Goal: Task Accomplishment & Management: Manage account settings

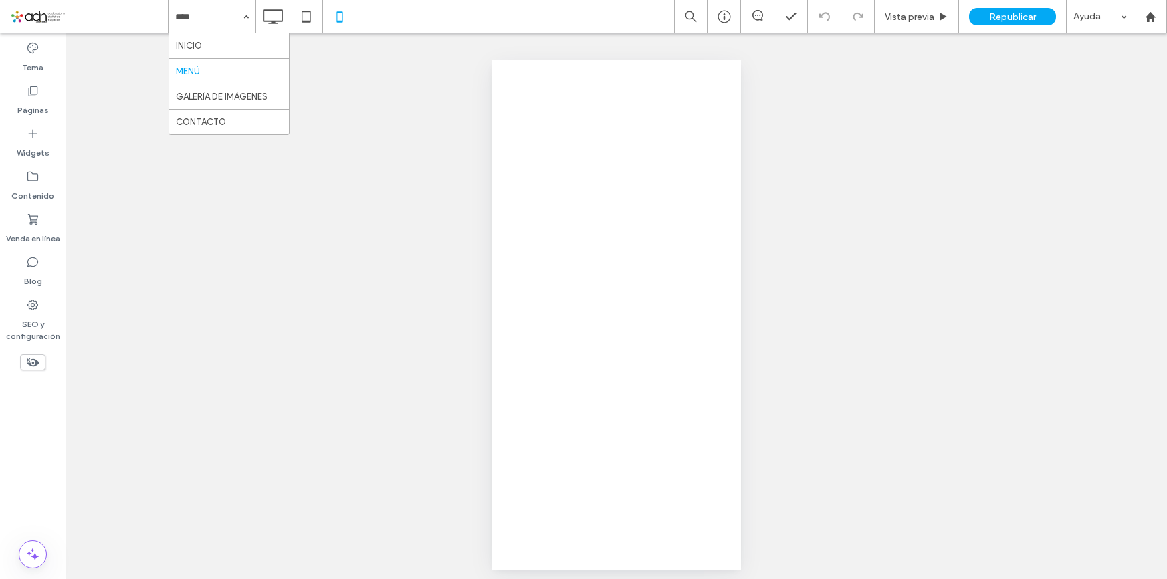
click at [278, 25] on icon at bounding box center [272, 16] width 27 height 27
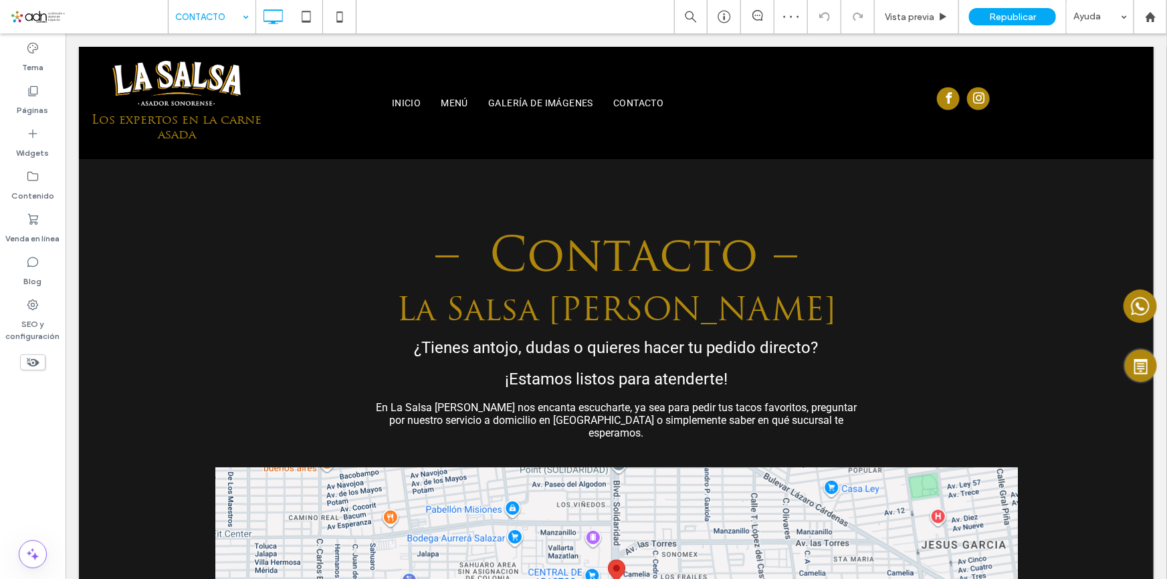
scroll to position [608, 0]
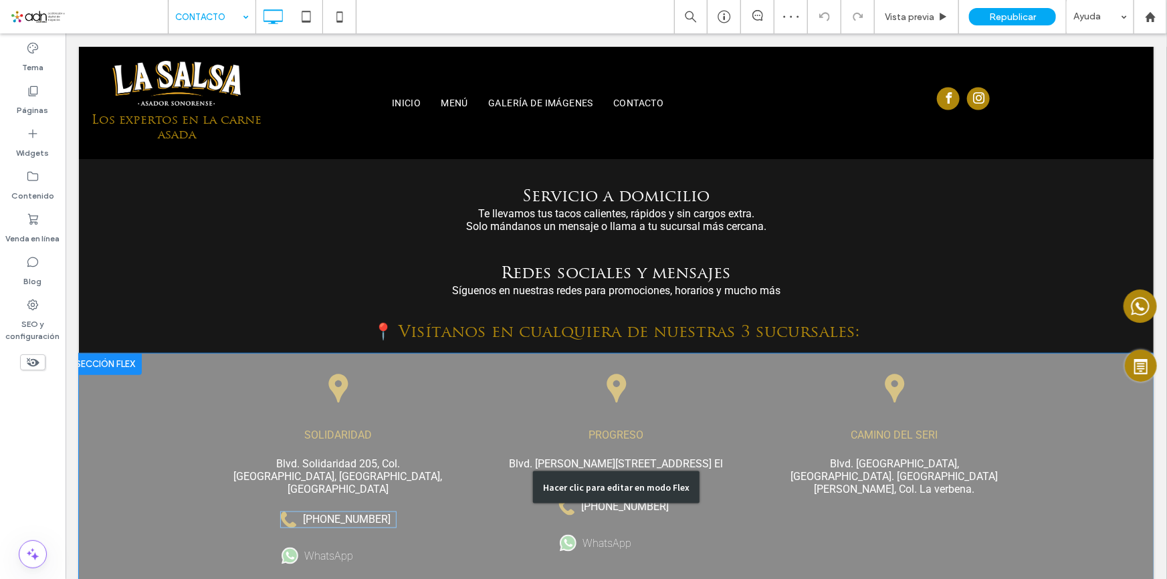
click at [347, 499] on div "Hacer clic para editar en modo Flex" at bounding box center [615, 486] width 1074 height 267
click at [337, 511] on div "[PHONE_NUMBER]" at bounding box center [337, 519] width 116 height 17
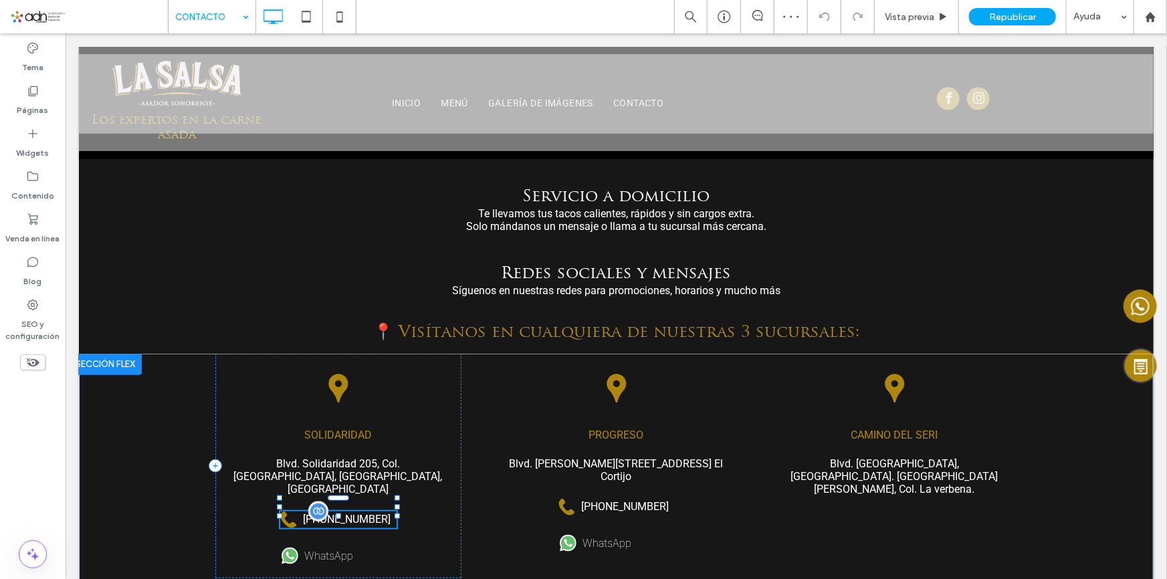
click at [334, 511] on div "[PHONE_NUMBER]" at bounding box center [337, 519] width 116 height 17
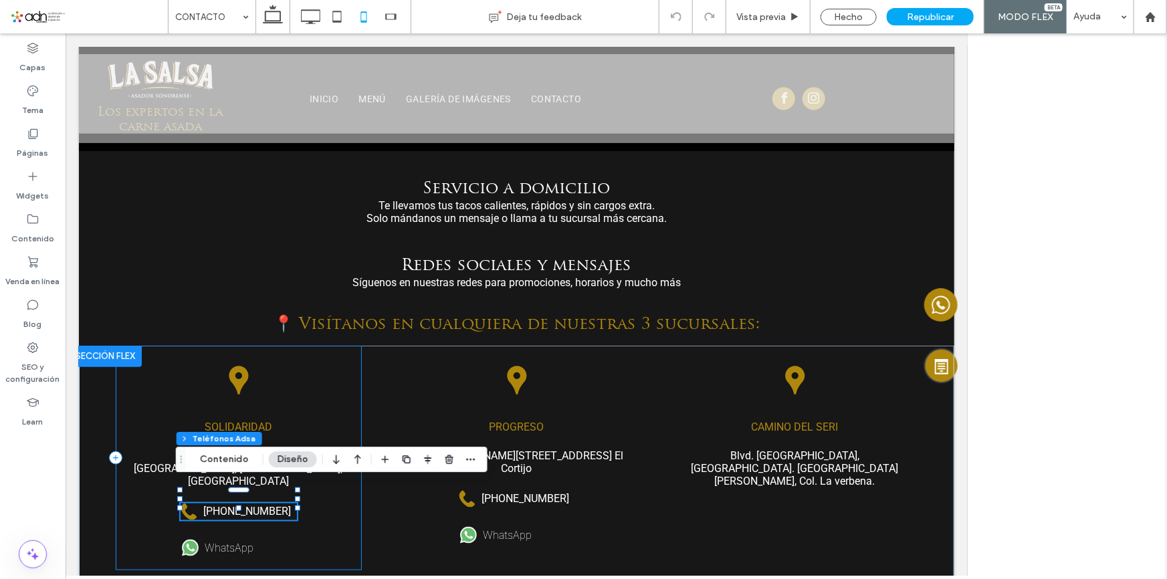
scroll to position [0, 0]
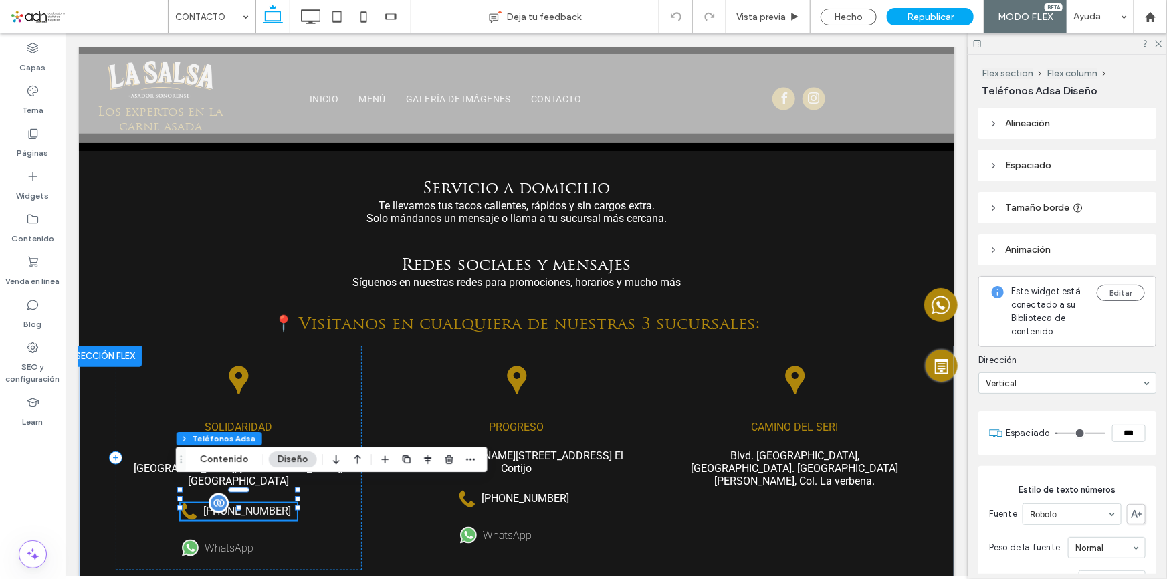
click at [260, 503] on link "[PHONE_NUMBER]" at bounding box center [238, 511] width 116 height 17
click at [233, 455] on button "Contenido" at bounding box center [224, 459] width 66 height 16
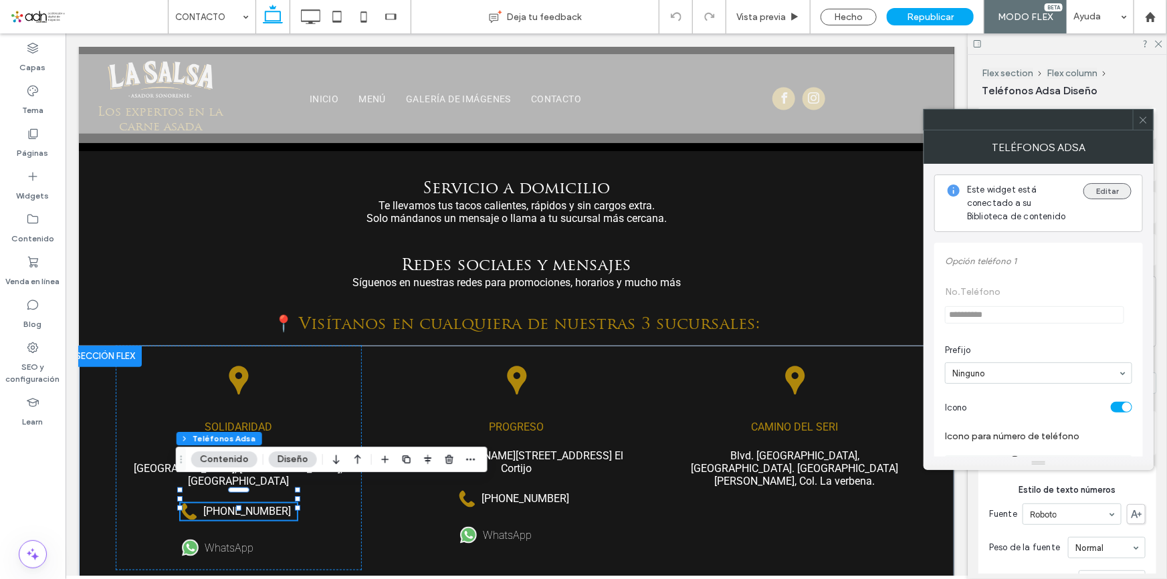
click at [1112, 183] on button "Editar" at bounding box center [1107, 191] width 48 height 16
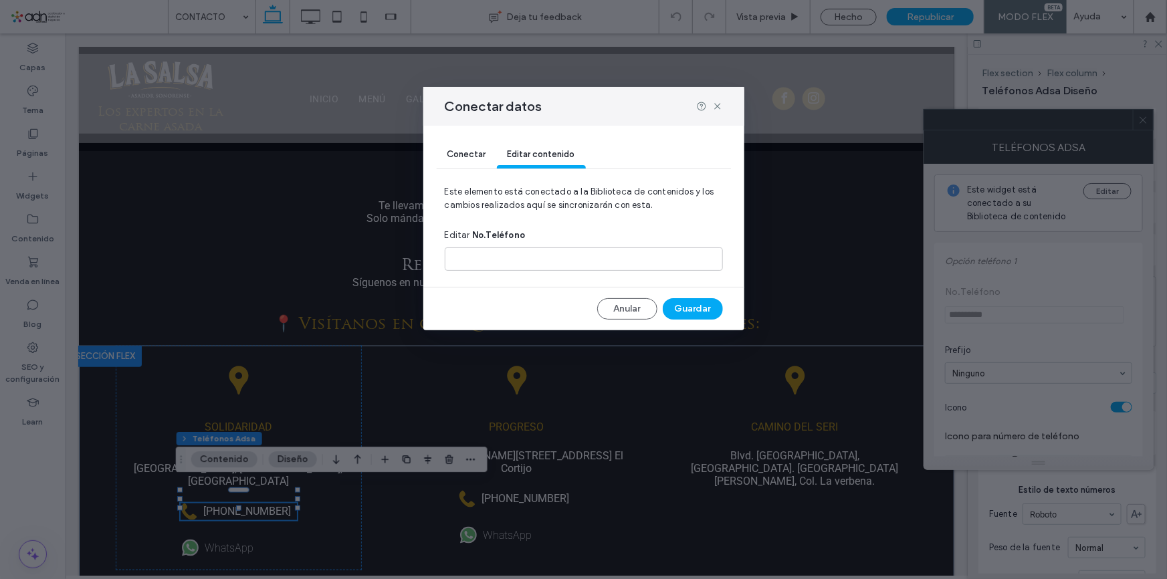
click at [560, 243] on div at bounding box center [584, 259] width 278 height 34
click at [555, 254] on input at bounding box center [584, 258] width 278 height 23
click at [715, 107] on use at bounding box center [717, 106] width 6 height 6
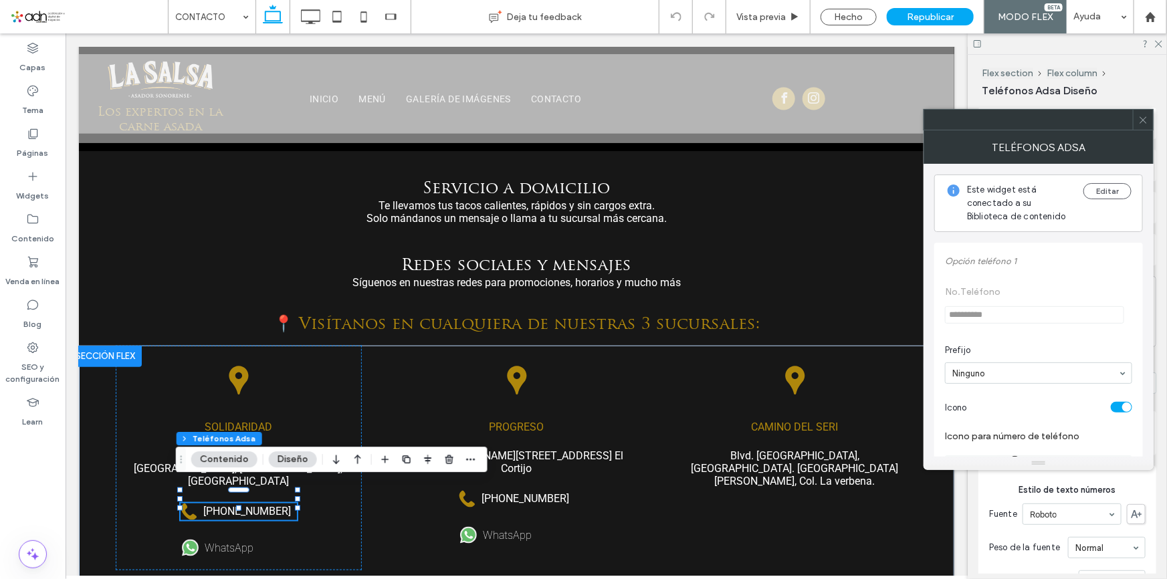
click at [1116, 180] on div "Este widget está conectado a su Biblioteca de contenido Editar" at bounding box center [1038, 202] width 209 height 57
click at [1114, 185] on button "Editar" at bounding box center [1107, 191] width 48 height 16
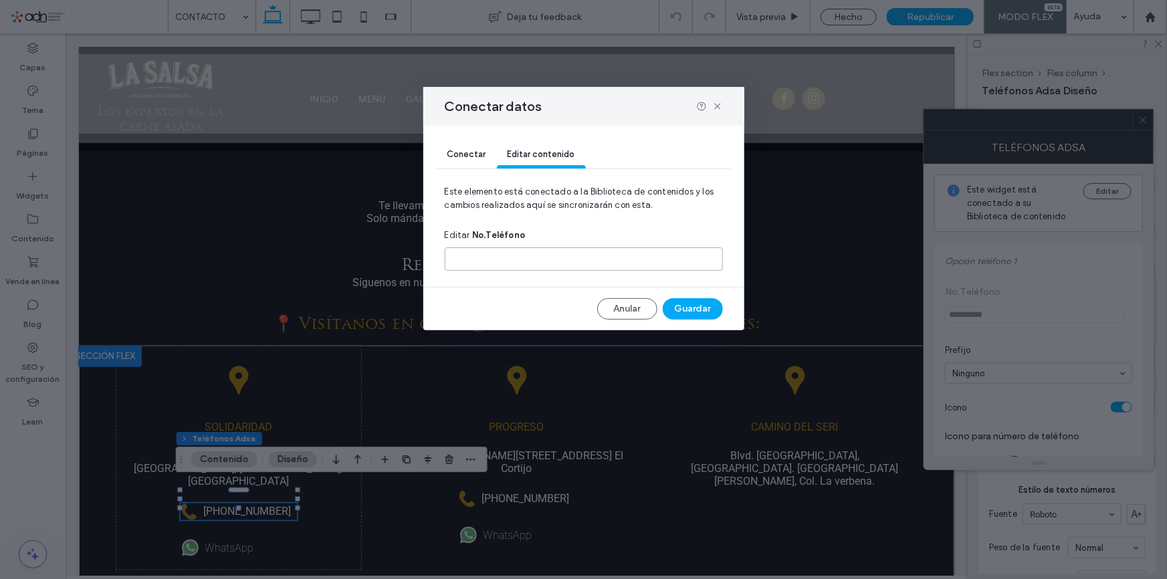
click at [572, 257] on input at bounding box center [584, 258] width 278 height 23
paste input "**********"
type input "**********"
click at [695, 312] on button "Guardar" at bounding box center [692, 308] width 60 height 21
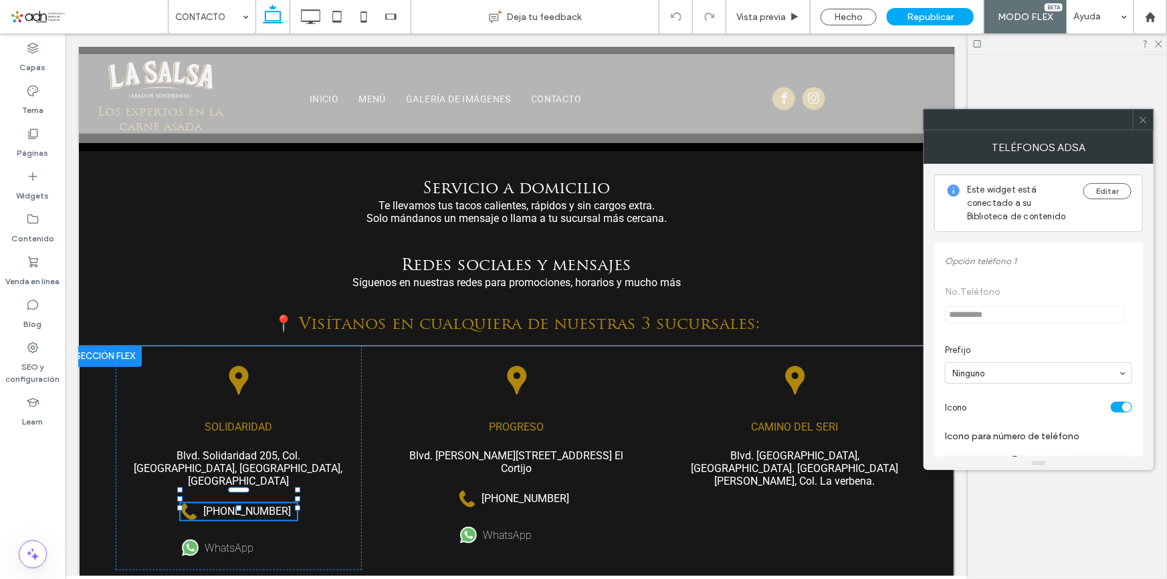
click at [1144, 118] on use at bounding box center [1142, 119] width 7 height 7
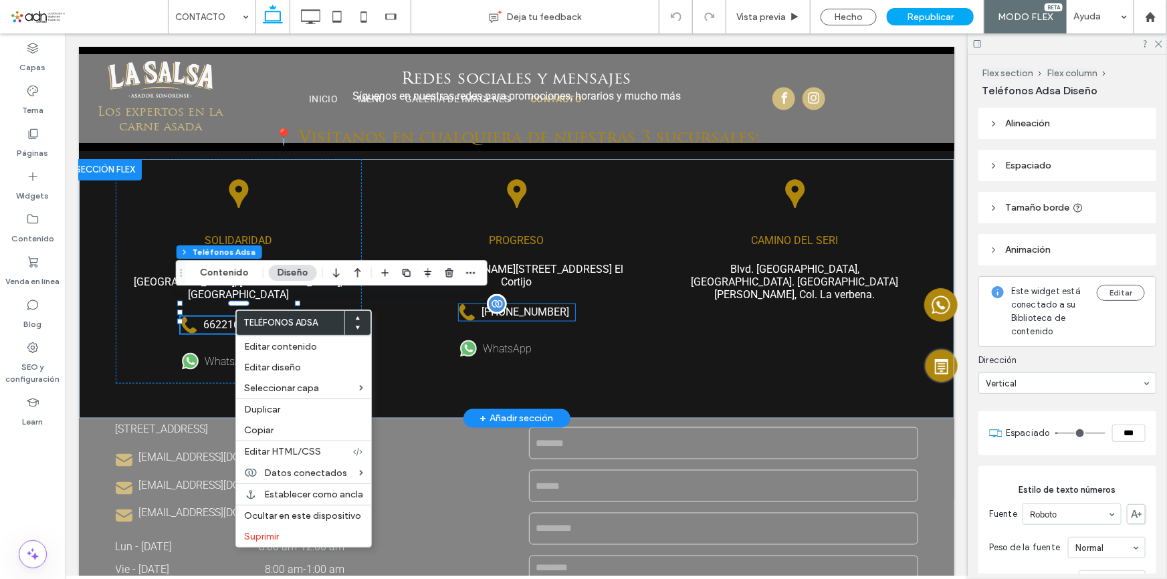
click at [521, 304] on div "[PHONE_NUMBER]" at bounding box center [516, 312] width 116 height 17
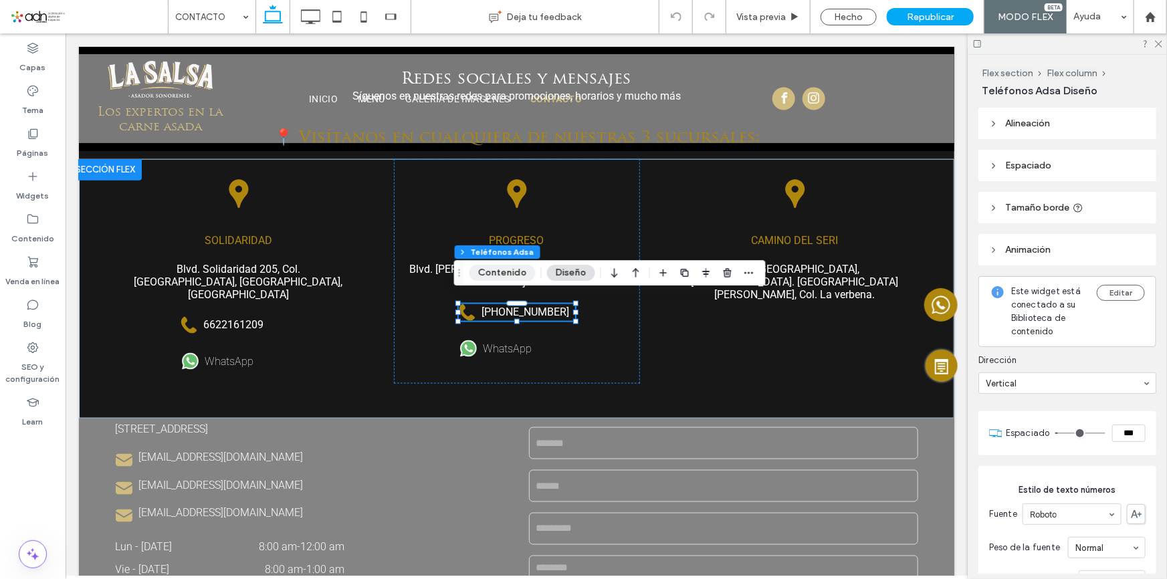
click at [500, 269] on button "Contenido" at bounding box center [502, 273] width 66 height 16
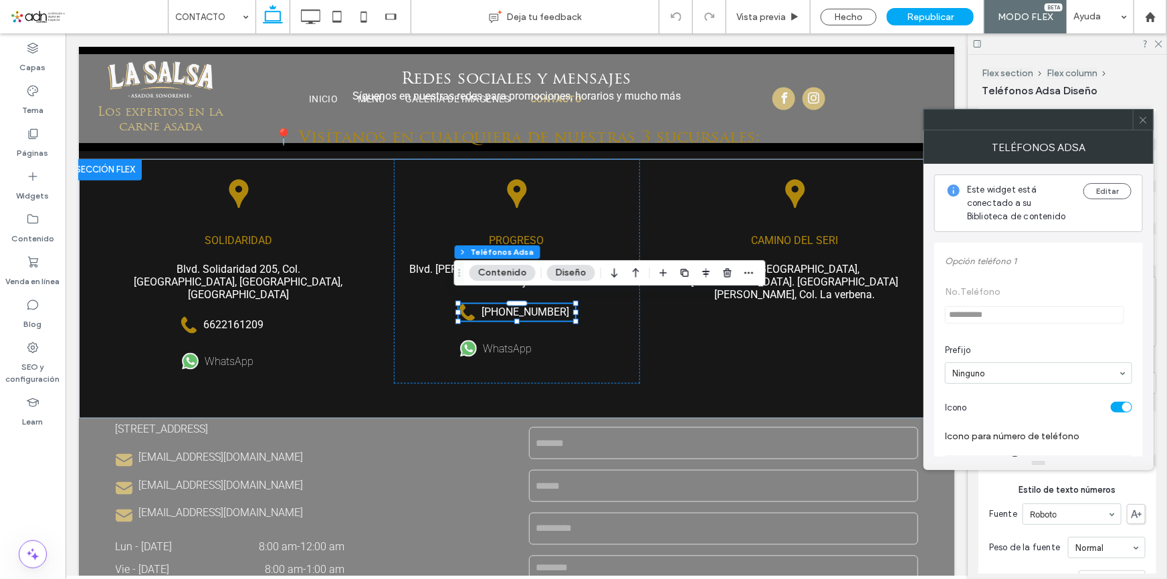
click at [482, 270] on button "Contenido" at bounding box center [502, 273] width 66 height 16
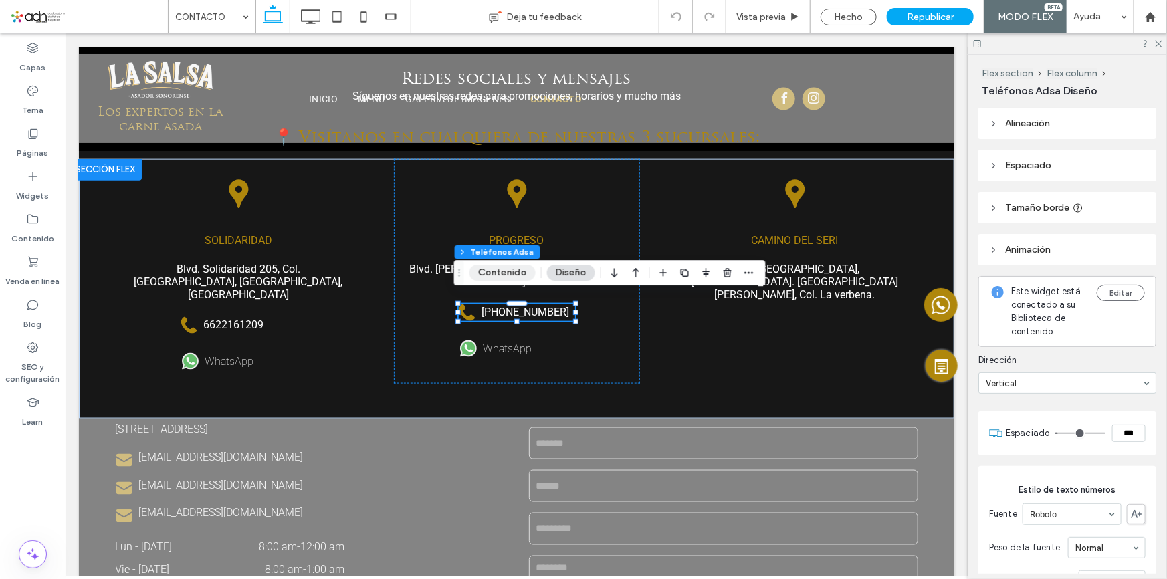
click at [511, 278] on button "Contenido" at bounding box center [502, 273] width 66 height 16
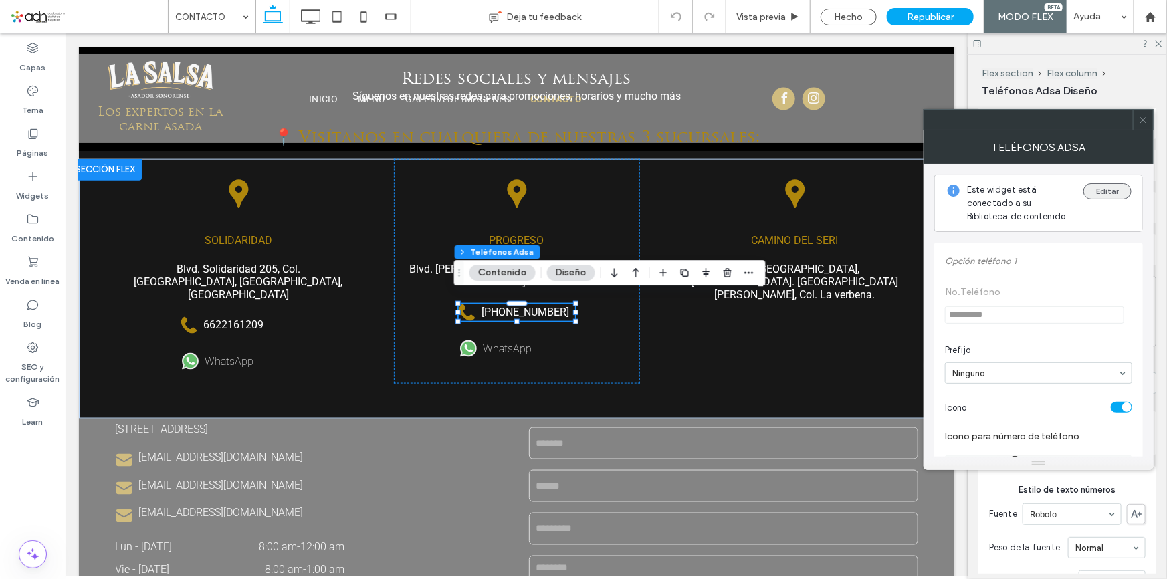
click at [1107, 187] on button "Editar" at bounding box center [1107, 191] width 48 height 16
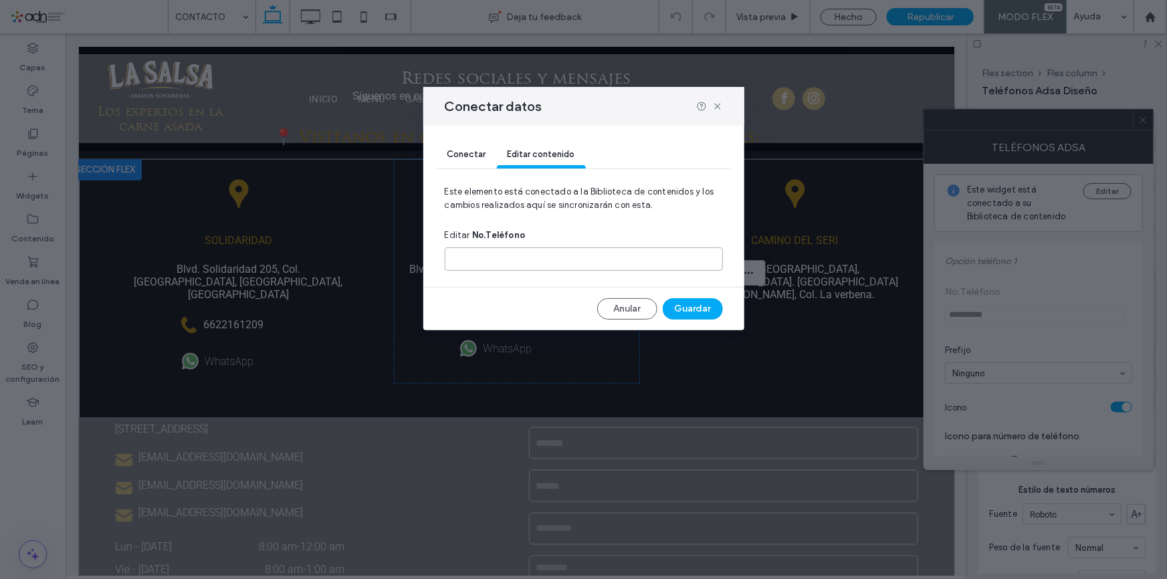
drag, startPoint x: 593, startPoint y: 255, endPoint x: 582, endPoint y: 251, distance: 11.8
click at [592, 255] on input at bounding box center [584, 258] width 278 height 23
paste input "**********"
type input "**********"
click at [670, 316] on button "Guardar" at bounding box center [692, 308] width 60 height 21
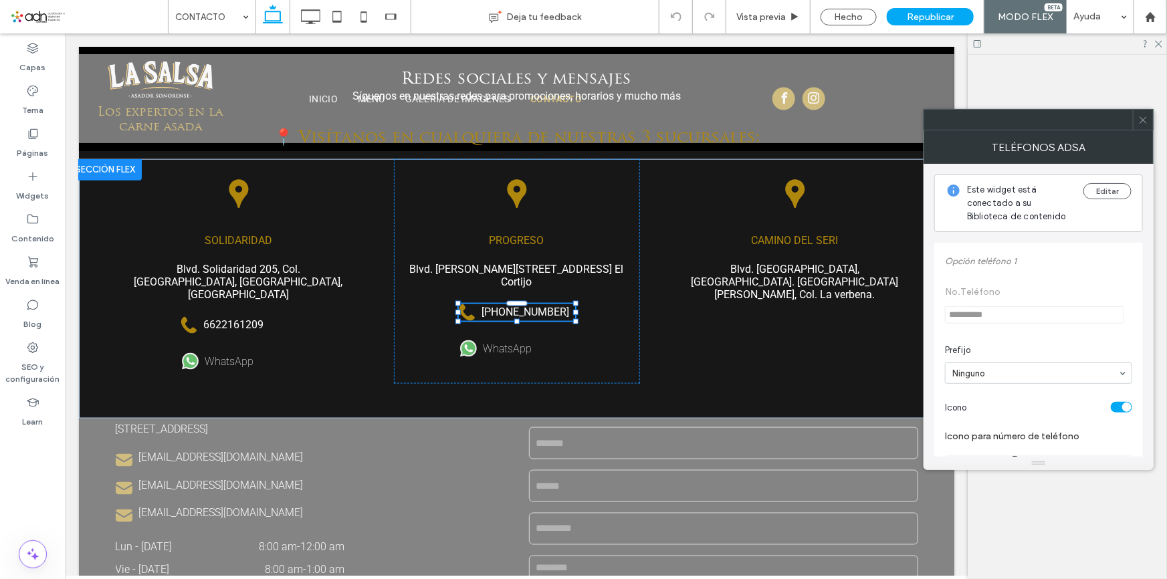
click at [1139, 120] on icon at bounding box center [1143, 120] width 10 height 10
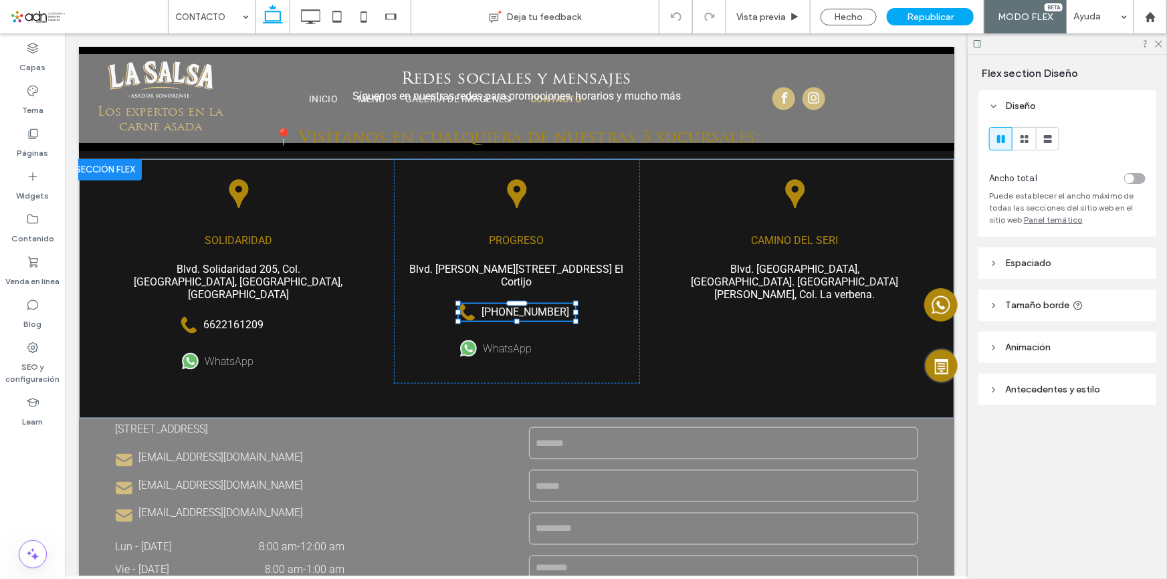
click at [953, 22] on div "Republicar" at bounding box center [929, 16] width 87 height 17
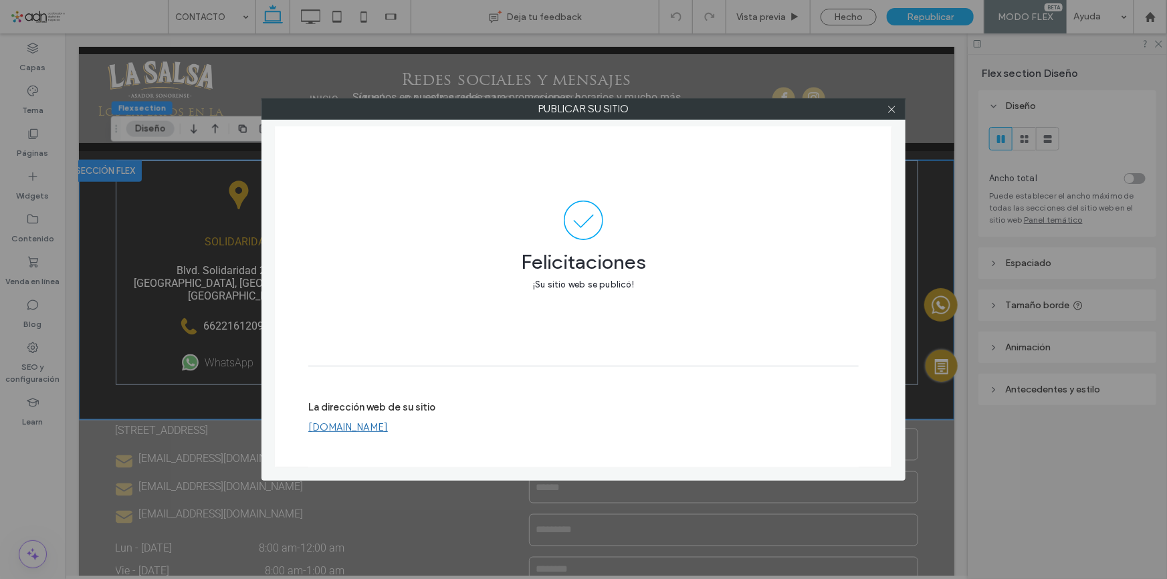
click at [388, 426] on link "[DOMAIN_NAME]" at bounding box center [348, 427] width 80 height 12
click at [889, 107] on icon at bounding box center [891, 109] width 10 height 10
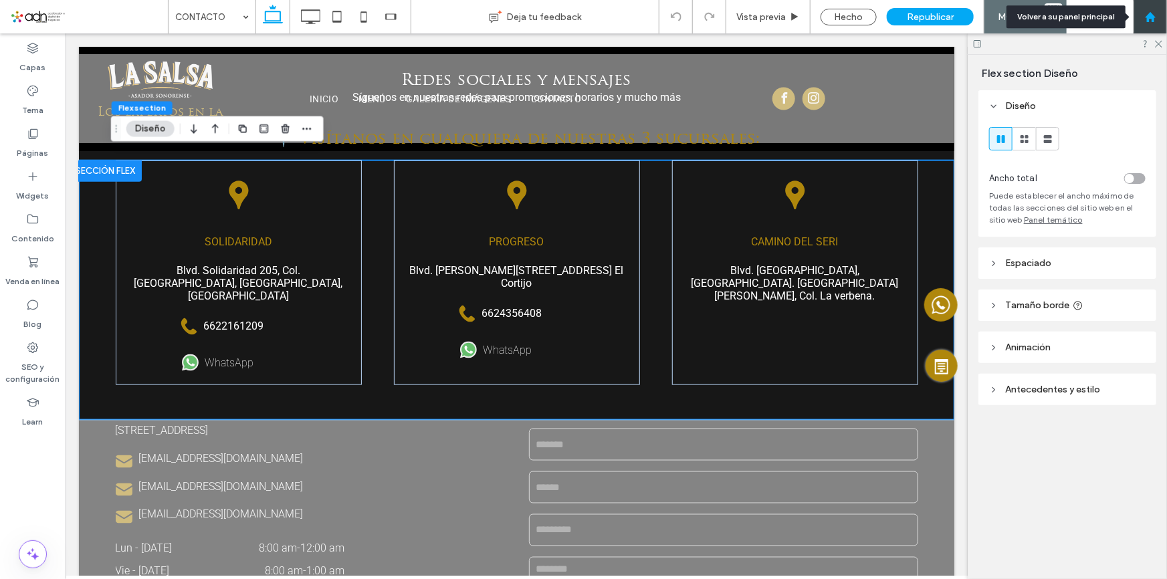
click at [1146, 19] on icon at bounding box center [1149, 16] width 11 height 11
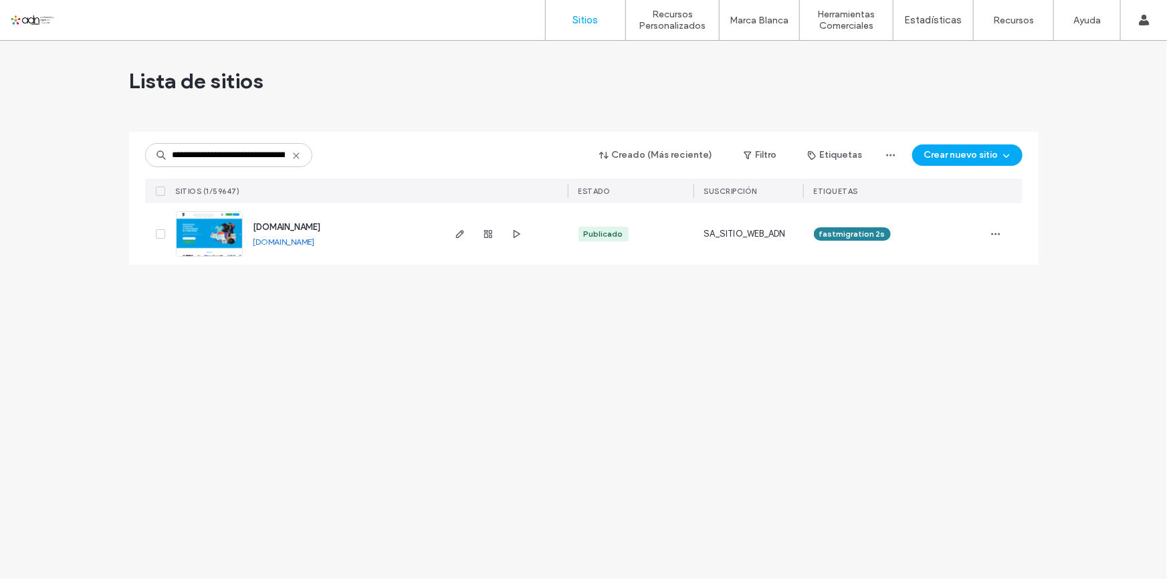
scroll to position [0, 55]
type input "**********"
click at [201, 247] on link at bounding box center [209, 233] width 67 height 45
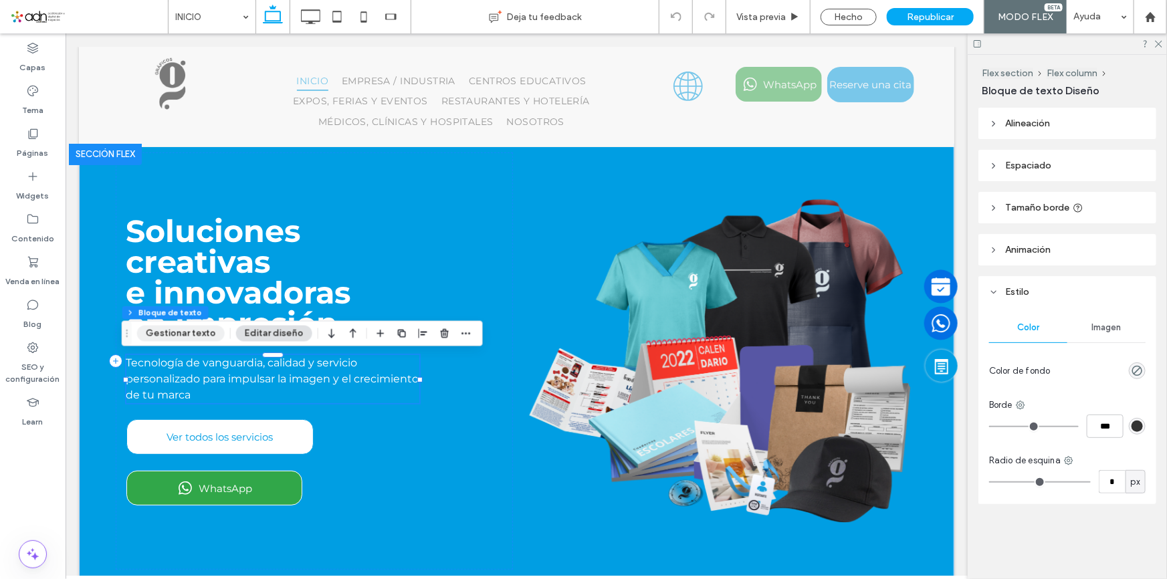
click at [183, 336] on button "Gestionar texto" at bounding box center [181, 334] width 88 height 16
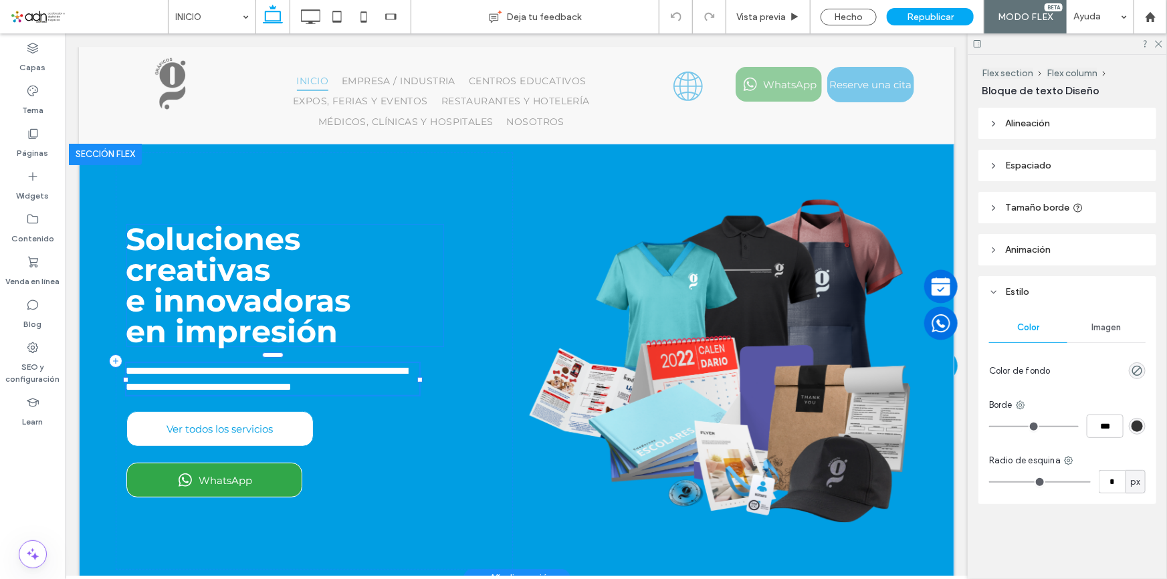
type input "**********"
type input "**"
